Goal: Task Accomplishment & Management: Use online tool/utility

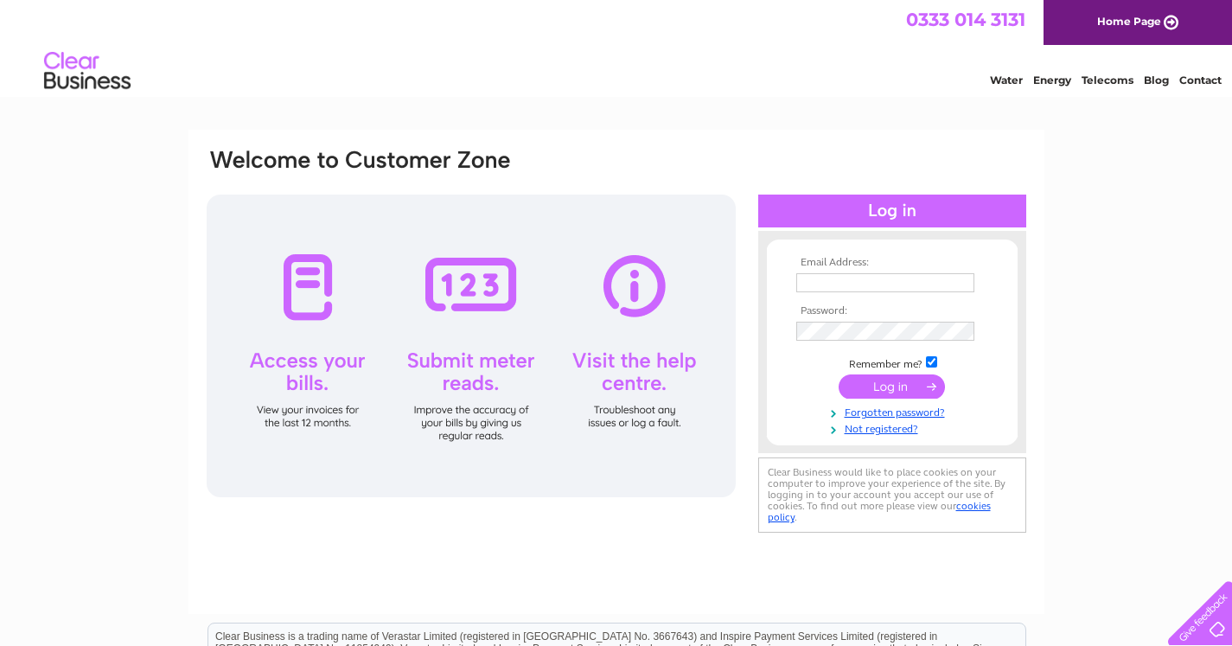
type input "info@gandrjohnstone.co.uk"
click at [874, 387] on input "submit" at bounding box center [891, 386] width 106 height 24
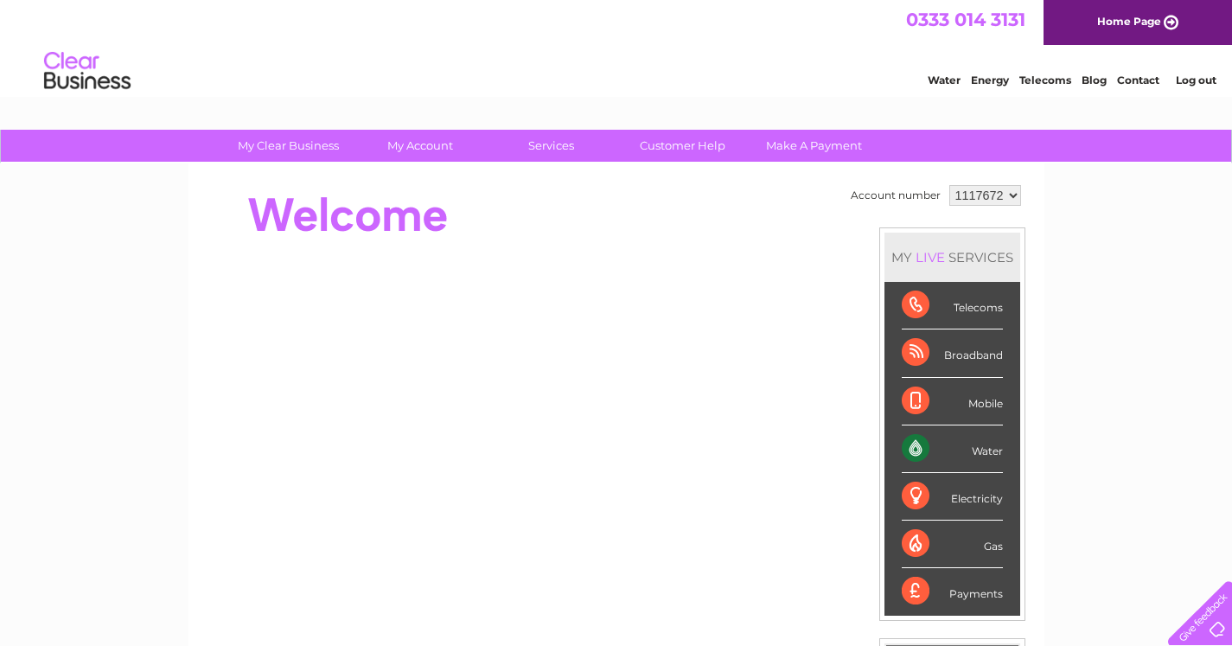
click at [907, 450] on div "Water" at bounding box center [951, 449] width 101 height 48
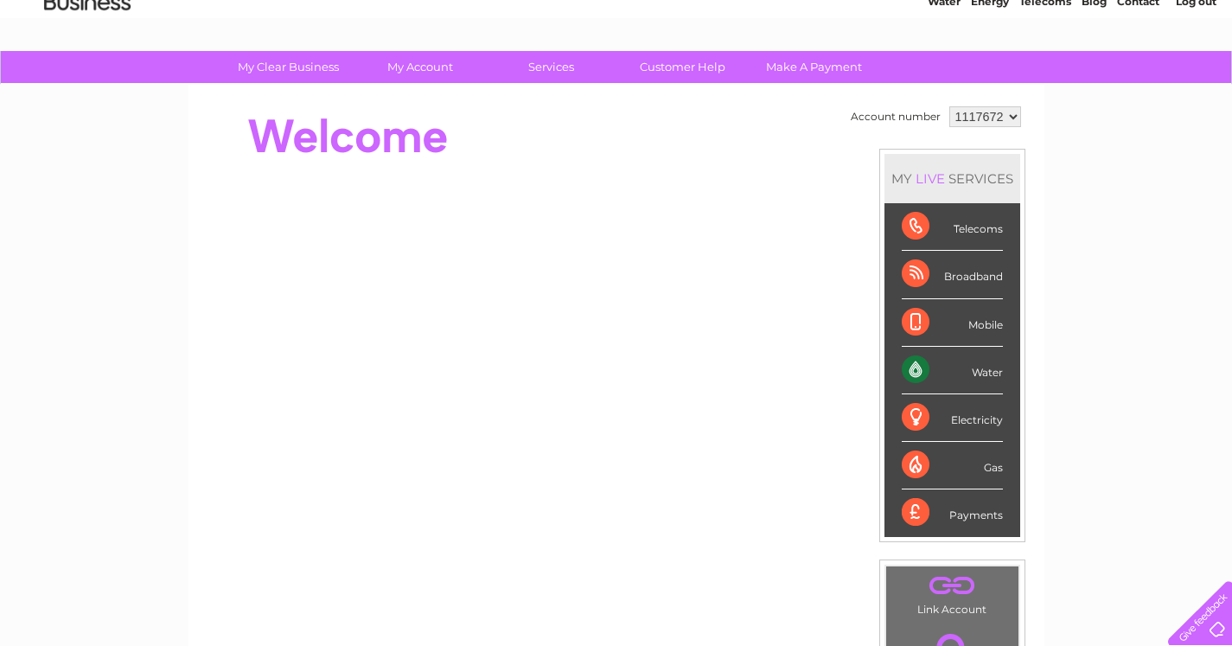
scroll to position [86, 0]
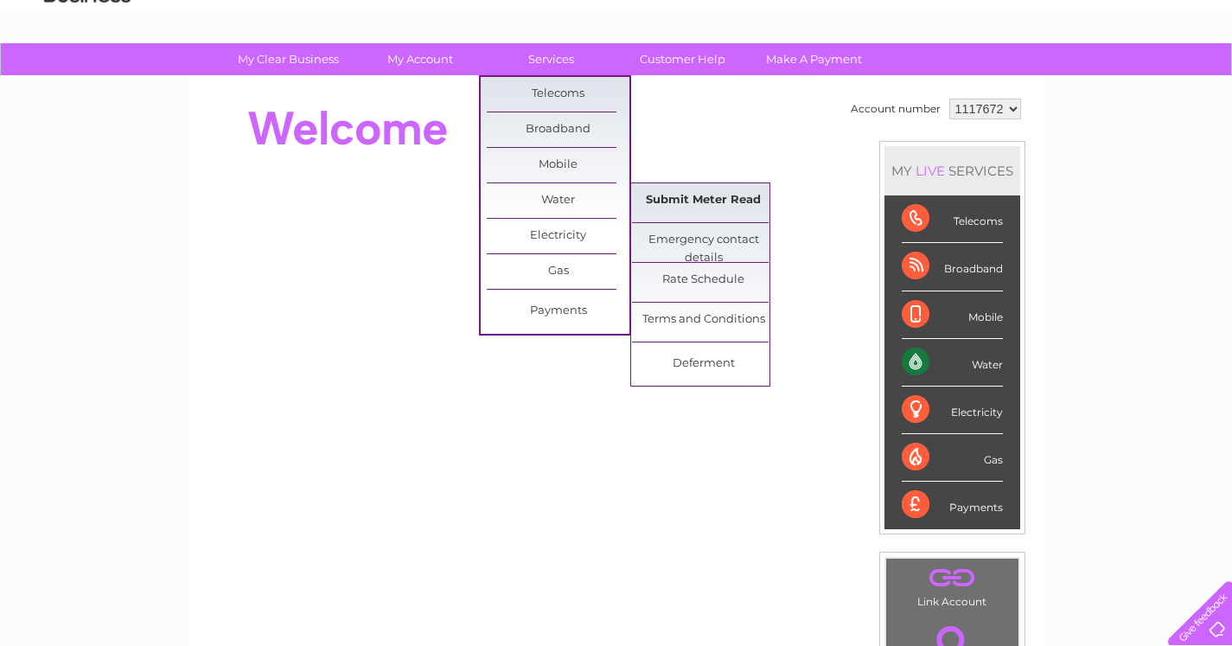
click at [677, 197] on link "Submit Meter Read" at bounding box center [703, 200] width 143 height 35
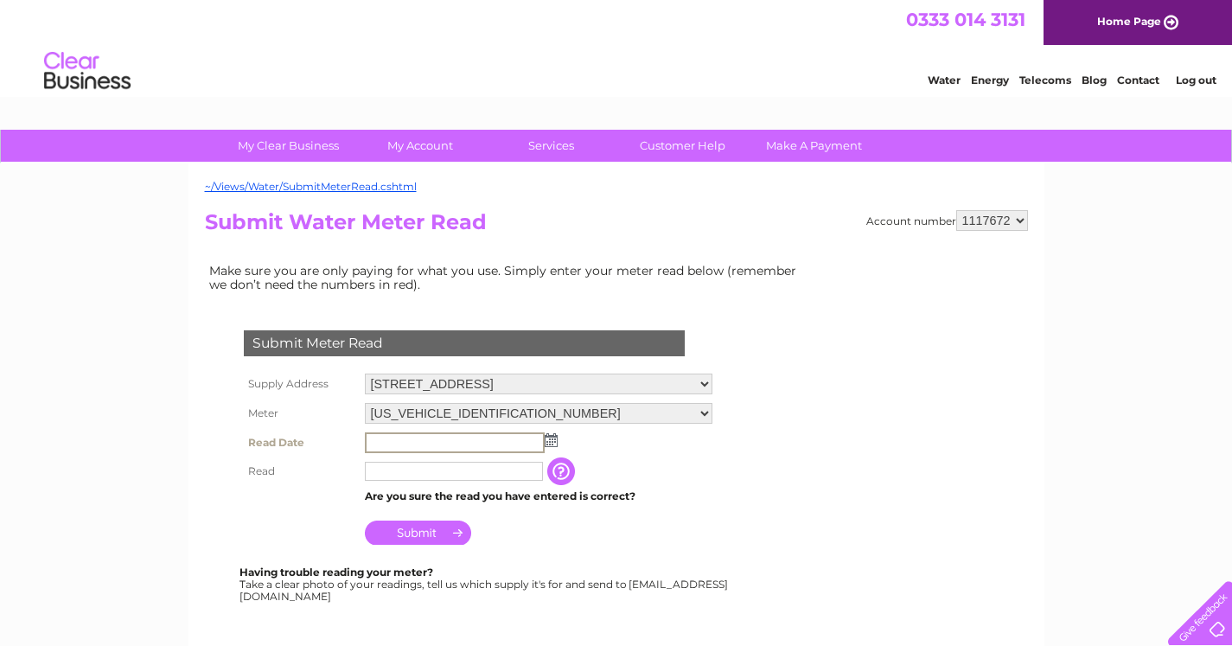
click at [427, 439] on input "text" at bounding box center [455, 442] width 180 height 21
click at [505, 438] on input "text" at bounding box center [455, 442] width 180 height 21
click at [552, 442] on img at bounding box center [549, 439] width 13 height 14
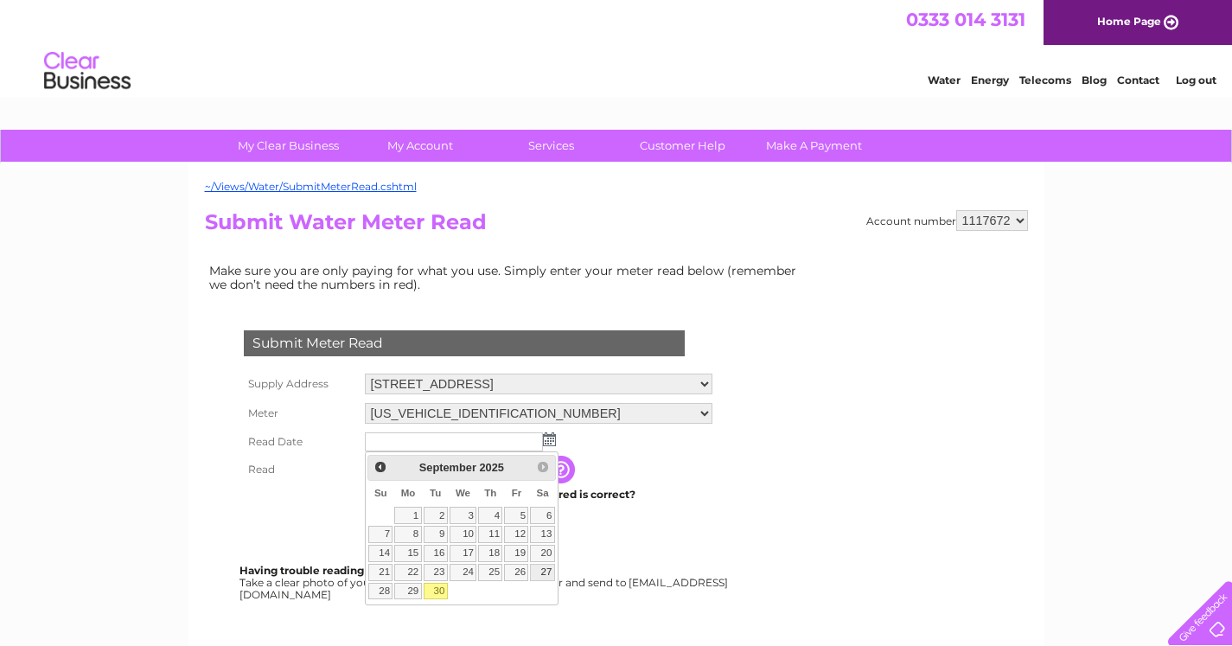
click at [543, 572] on link "27" at bounding box center [542, 571] width 24 height 17
type input "2025/09/27"
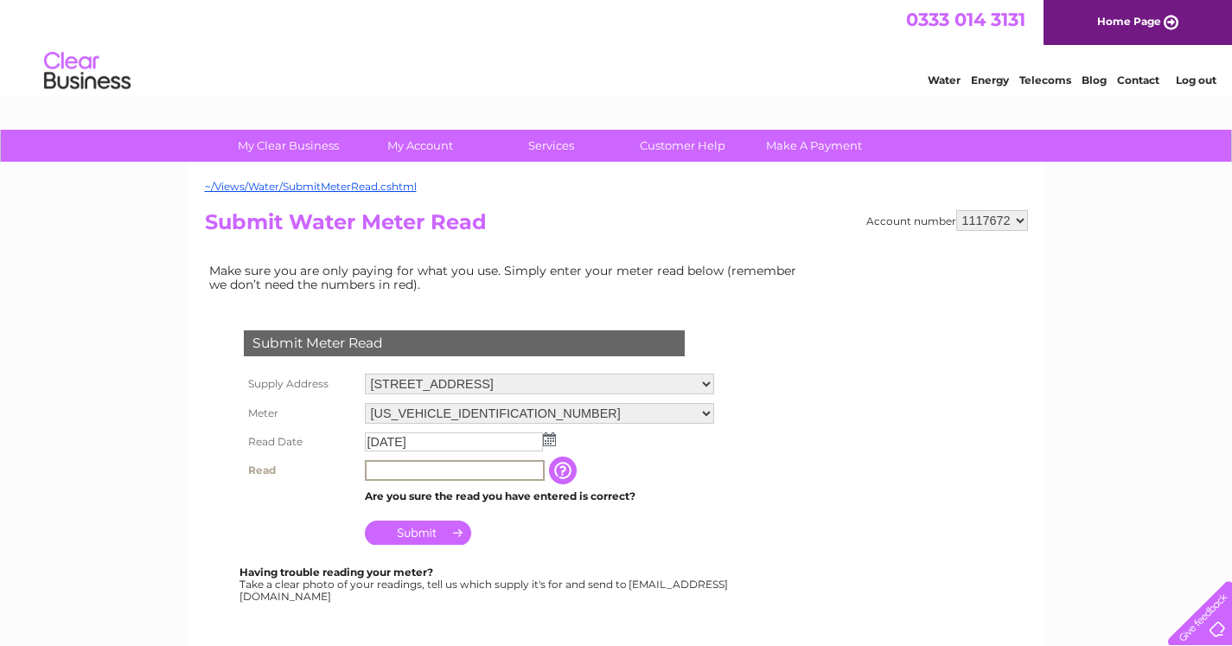
click at [403, 468] on input "text" at bounding box center [455, 470] width 180 height 21
click at [404, 471] on input "456" at bounding box center [455, 470] width 180 height 21
type input "456"
click at [575, 467] on input "button" at bounding box center [562, 469] width 31 height 28
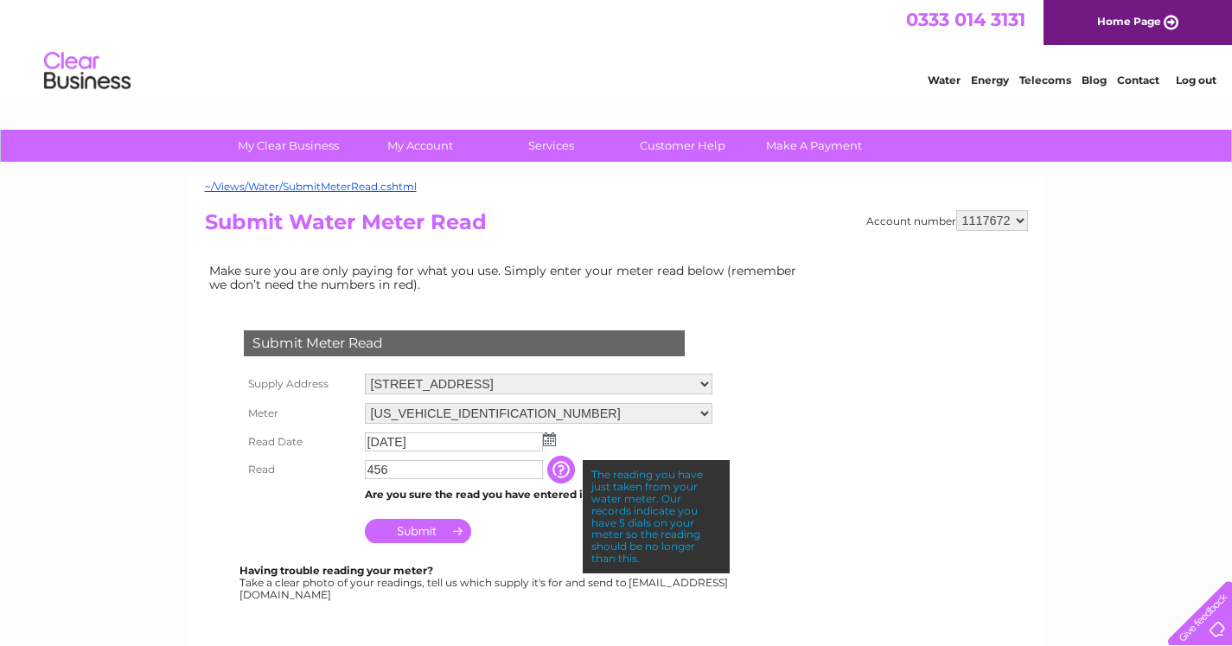
click at [394, 468] on input "456" at bounding box center [454, 469] width 178 height 19
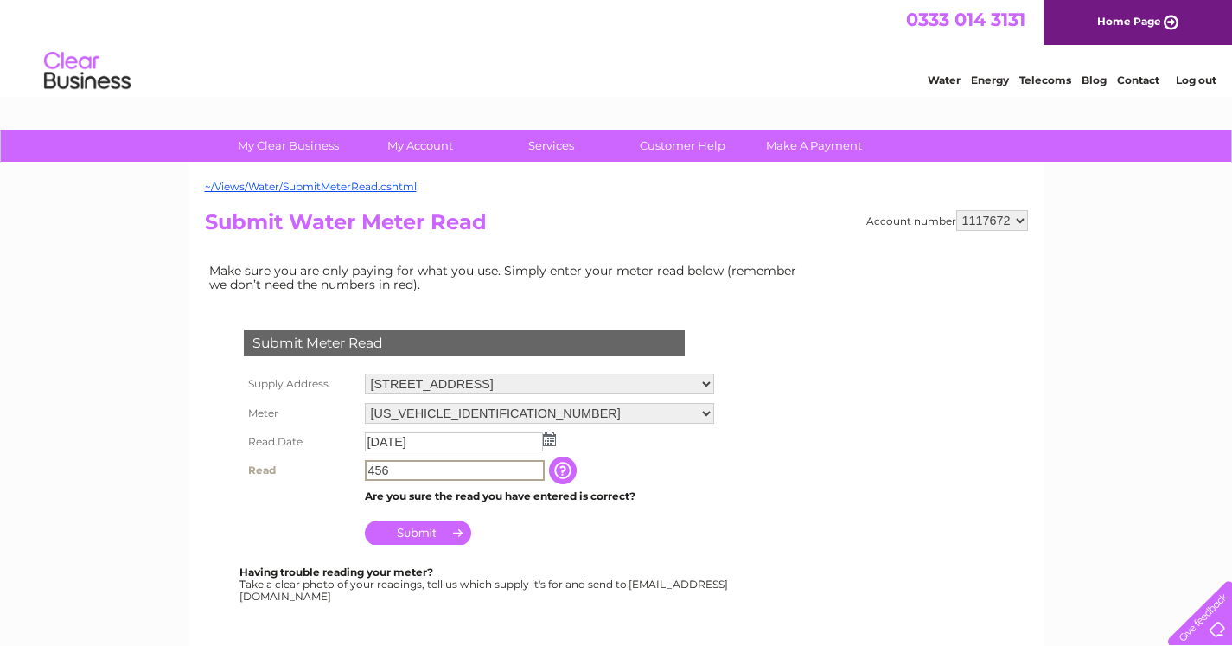
drag, startPoint x: 392, startPoint y: 468, endPoint x: 350, endPoint y: 463, distance: 42.7
click at [350, 466] on tr "Read 456 The reading you have just taken from your water meter. Our records ind…" at bounding box center [478, 469] width 479 height 29
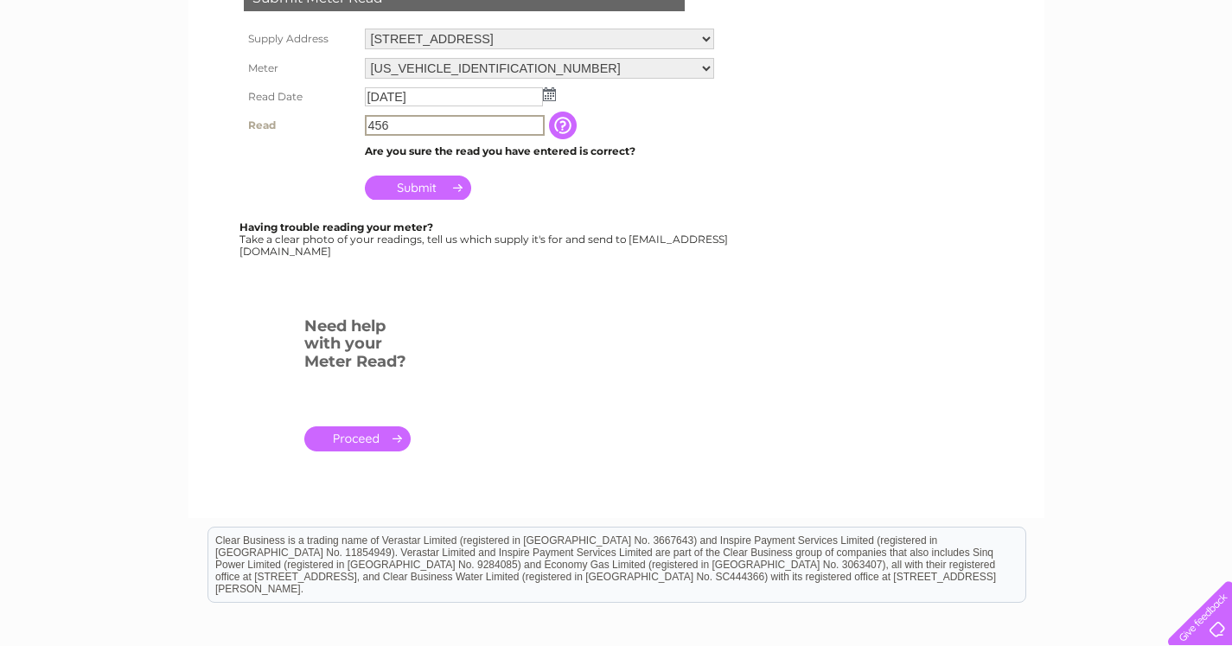
scroll to position [346, 0]
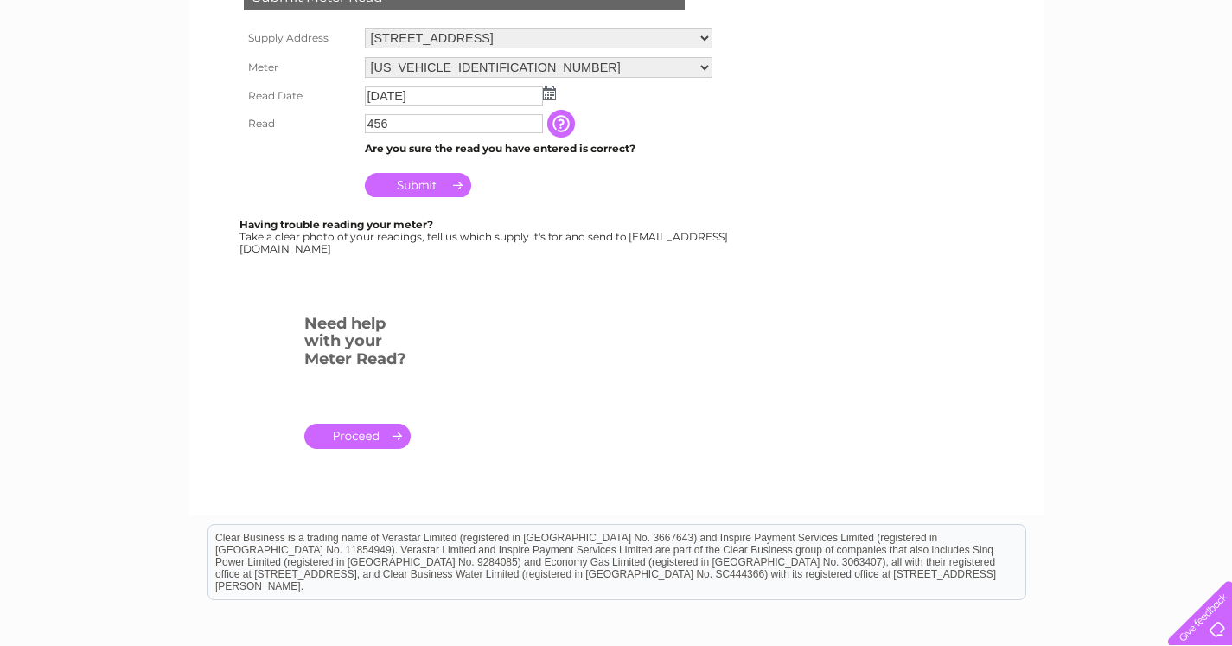
click at [387, 439] on link "." at bounding box center [357, 435] width 106 height 25
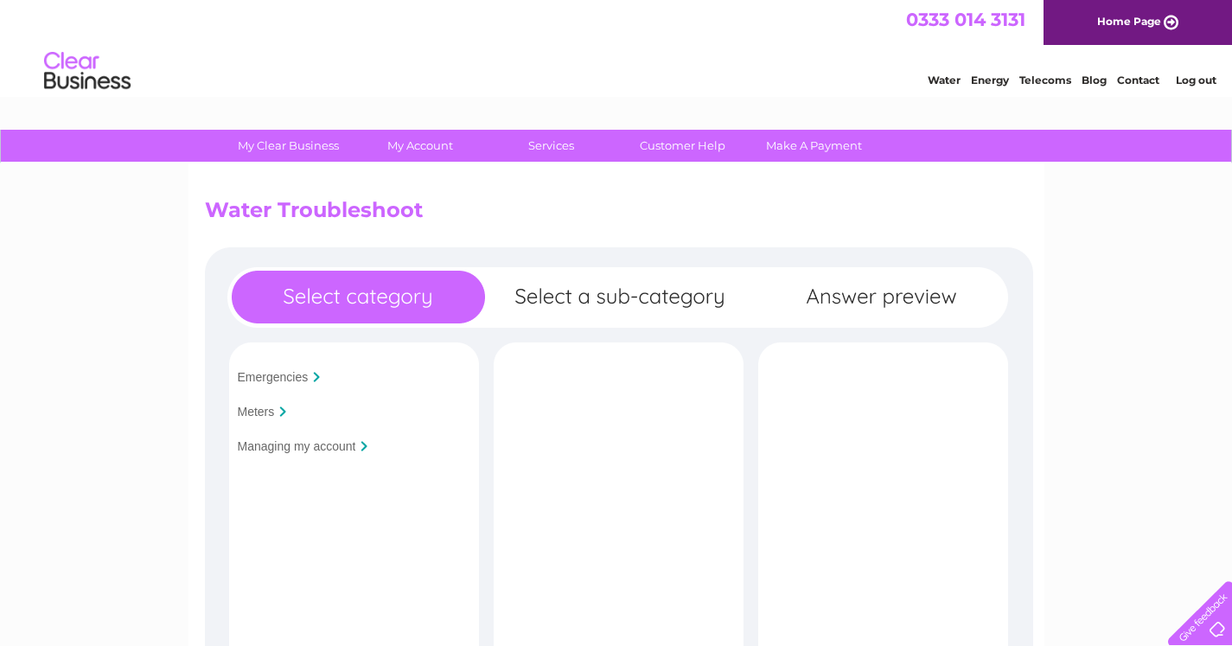
click at [265, 413] on input "Meters" at bounding box center [256, 411] width 37 height 14
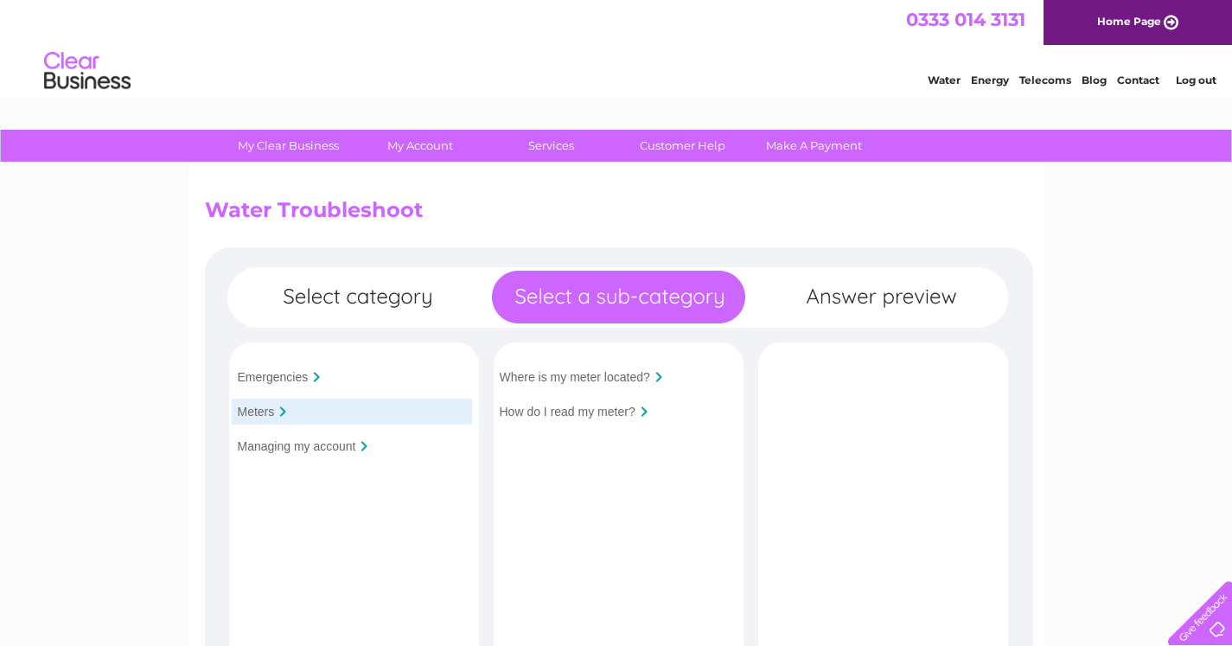
click at [512, 410] on input "How do I read my meter?" at bounding box center [568, 411] width 136 height 14
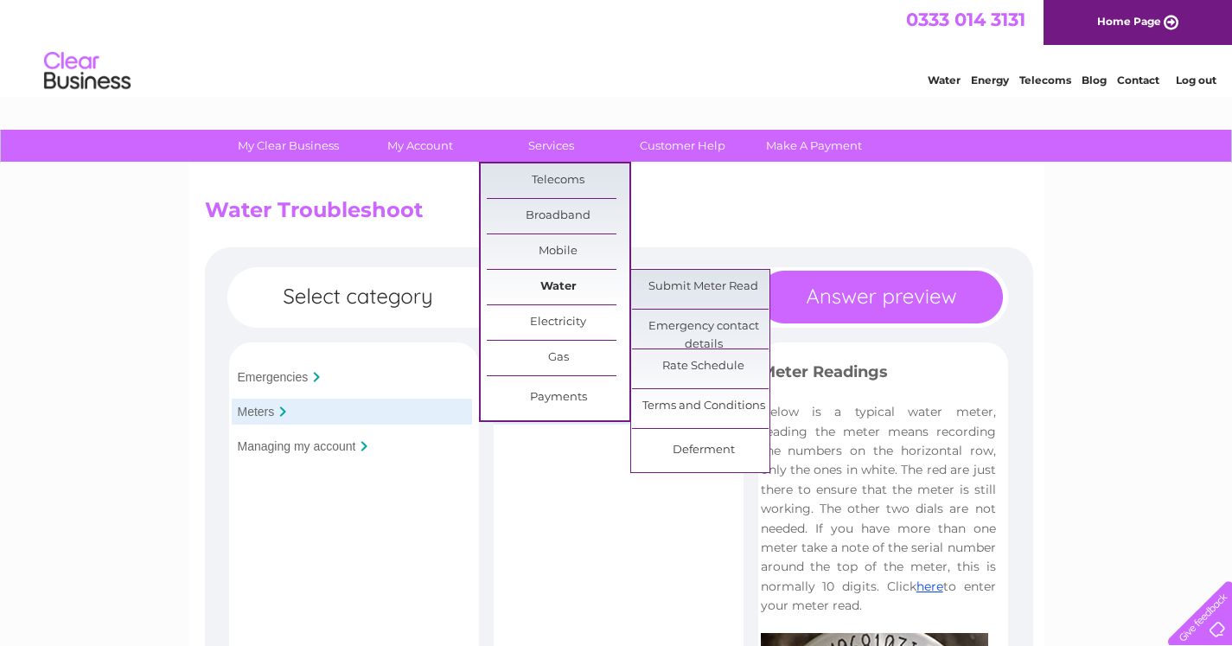
click at [570, 284] on link "Water" at bounding box center [558, 287] width 143 height 35
click at [709, 289] on link "Submit Meter Read" at bounding box center [703, 287] width 143 height 35
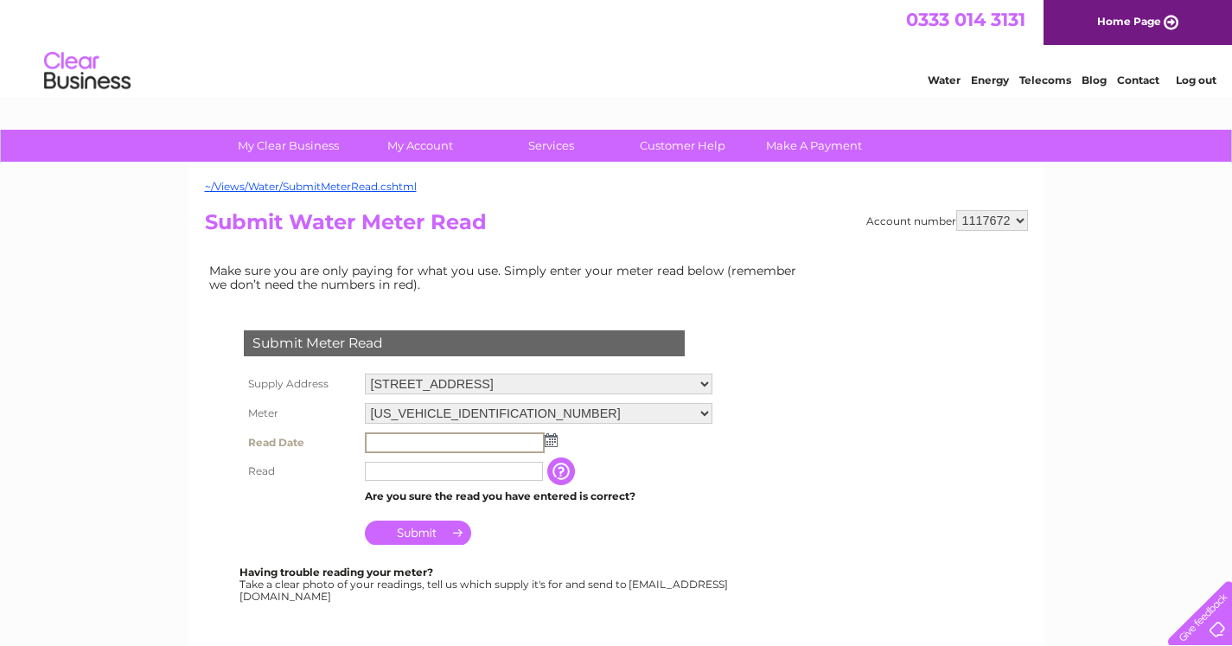
click at [491, 440] on input "text" at bounding box center [455, 442] width 180 height 21
click at [550, 441] on img at bounding box center [549, 439] width 13 height 14
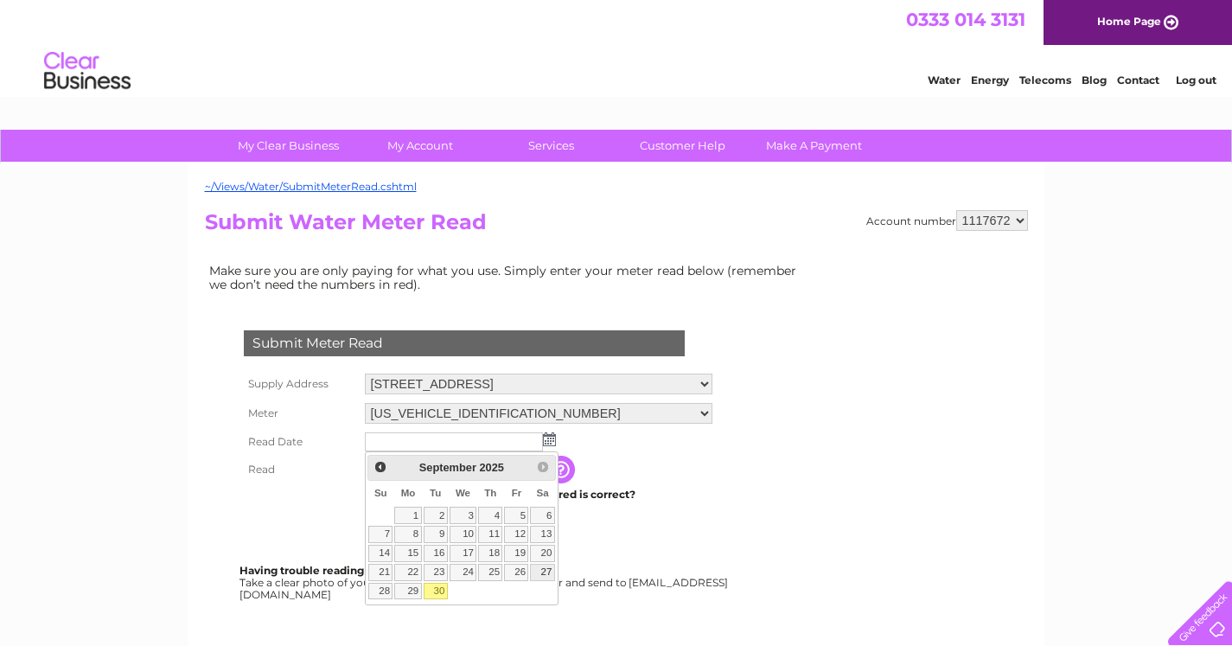
click at [545, 572] on link "27" at bounding box center [542, 571] width 24 height 17
type input "2025/09/27"
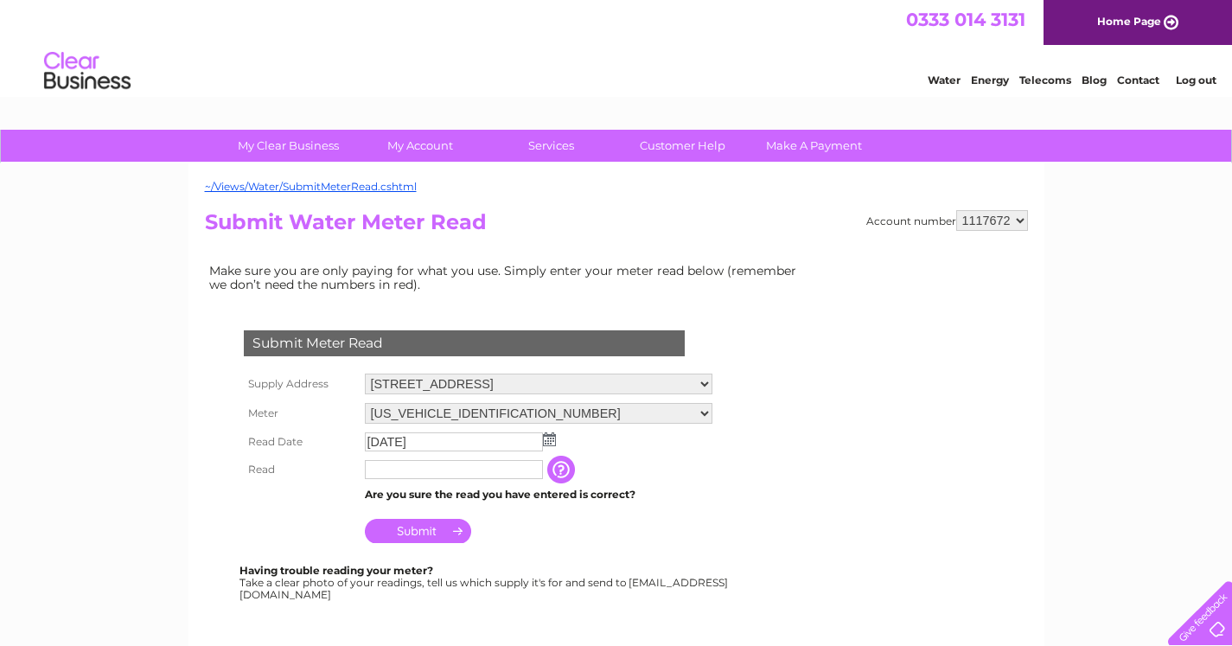
click at [427, 468] on input "text" at bounding box center [454, 469] width 178 height 19
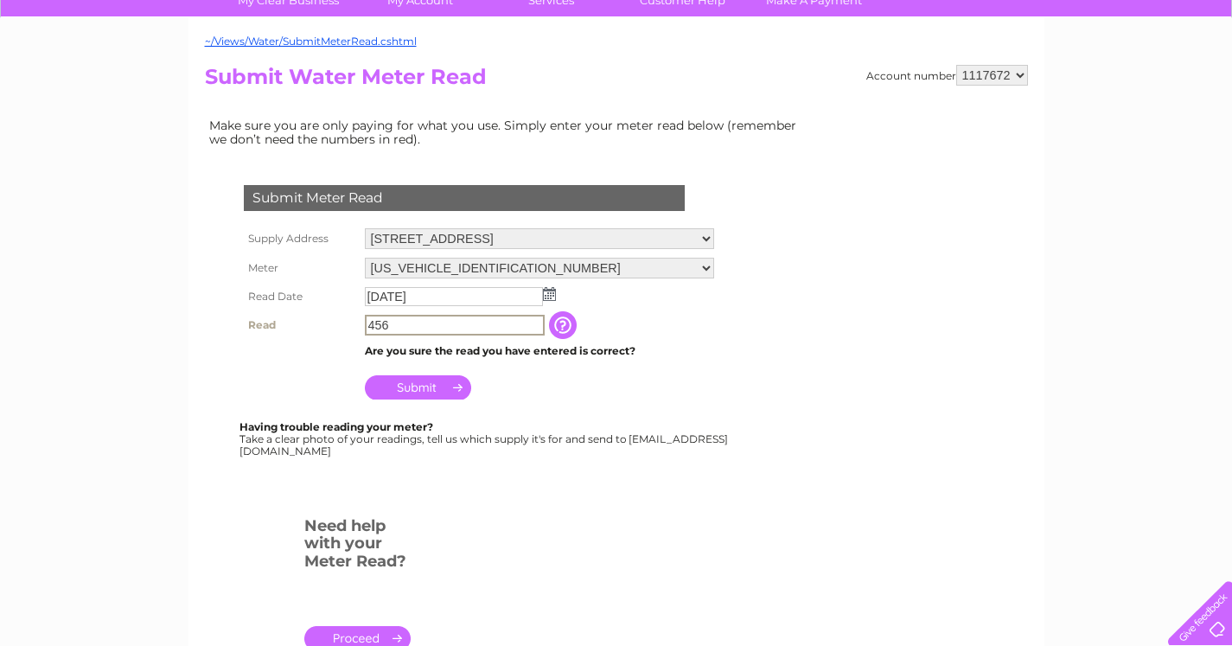
scroll to position [173, 0]
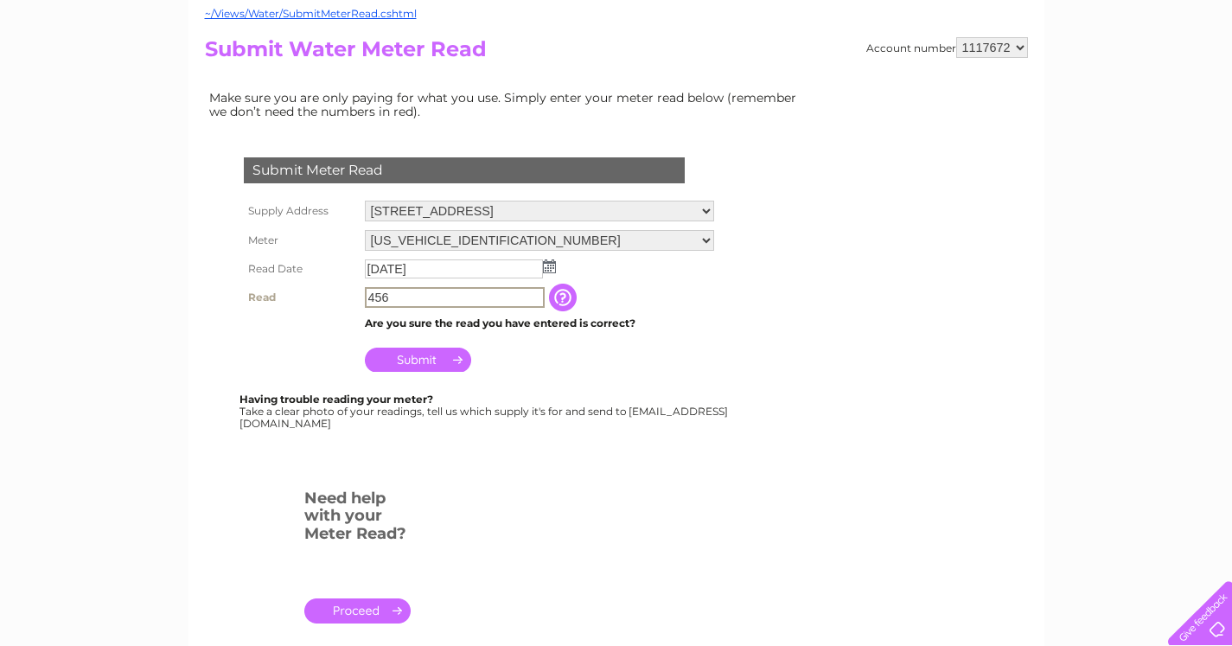
type input "456"
click at [416, 360] on input "Submit" at bounding box center [418, 358] width 106 height 24
